Goal: Go to known website: Access a specific website the user already knows

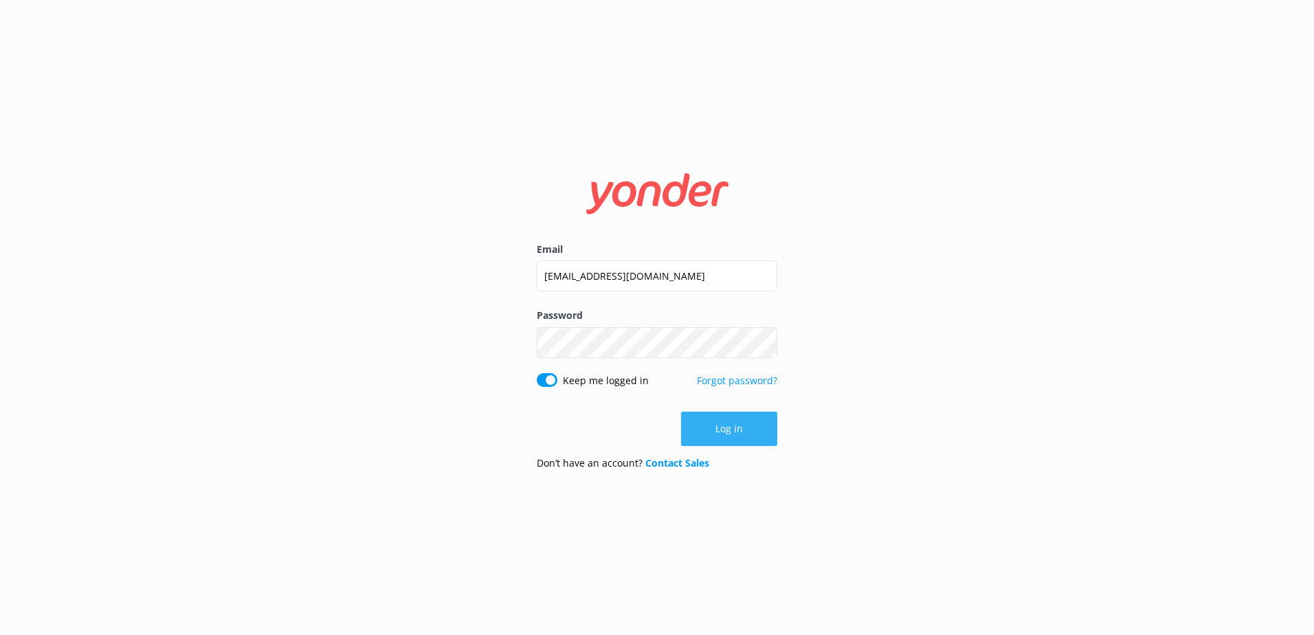
click at [722, 424] on button "Log in" at bounding box center [729, 429] width 96 height 34
